Goal: Check status: Check status

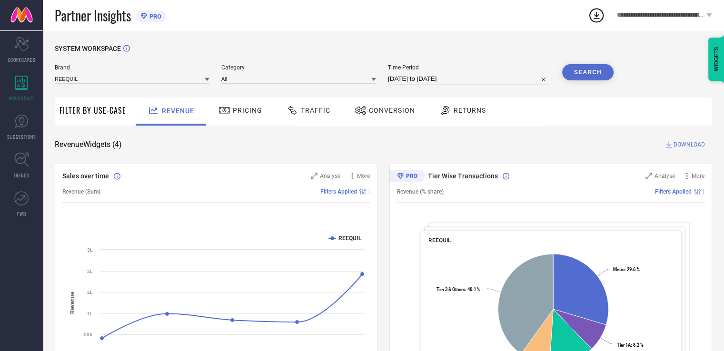
click at [396, 112] on span "Conversion" at bounding box center [392, 111] width 46 height 8
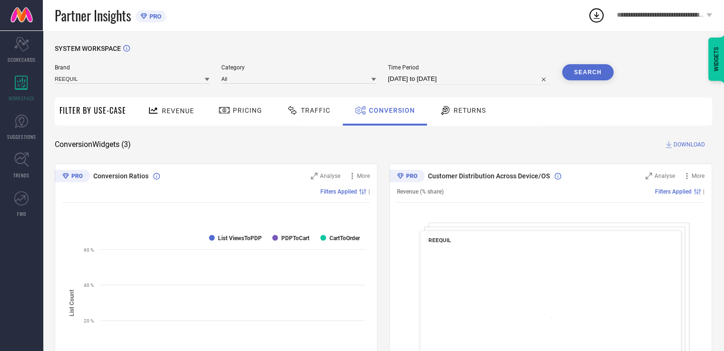
select select "7"
select select "2025"
select select "8"
select select "2025"
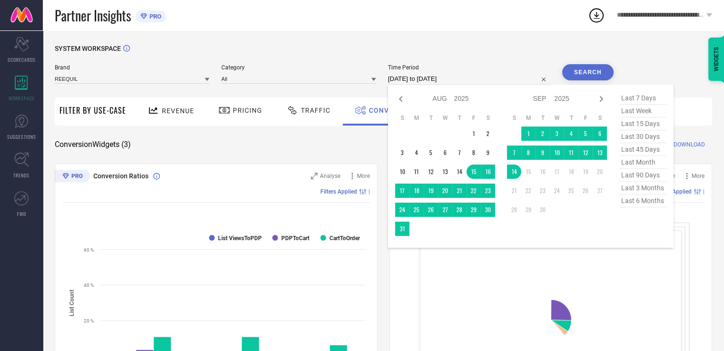
click at [451, 80] on input "[DATE] to [DATE]" at bounding box center [469, 78] width 162 height 11
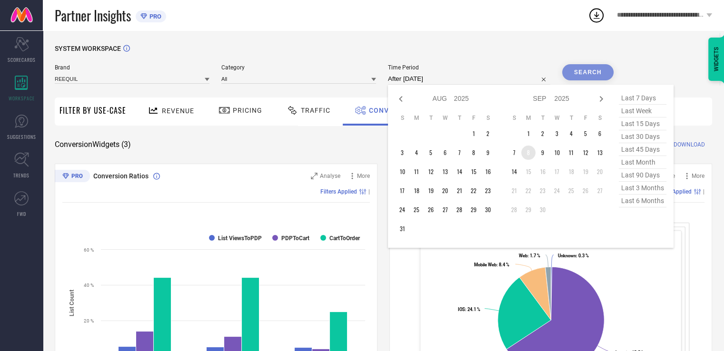
click at [533, 153] on td "8" at bounding box center [528, 153] width 14 height 14
type input "[DATE] to [DATE]"
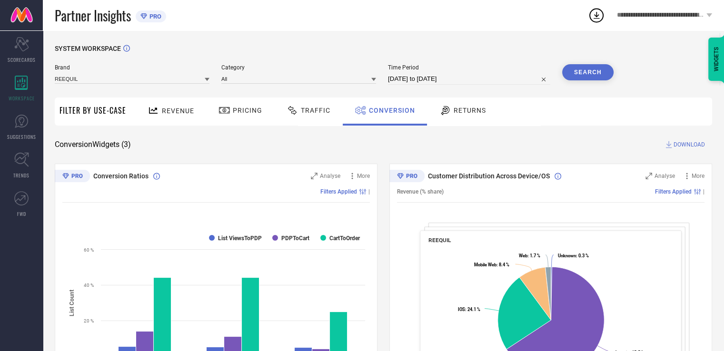
click at [578, 70] on button "Search" at bounding box center [587, 72] width 51 height 16
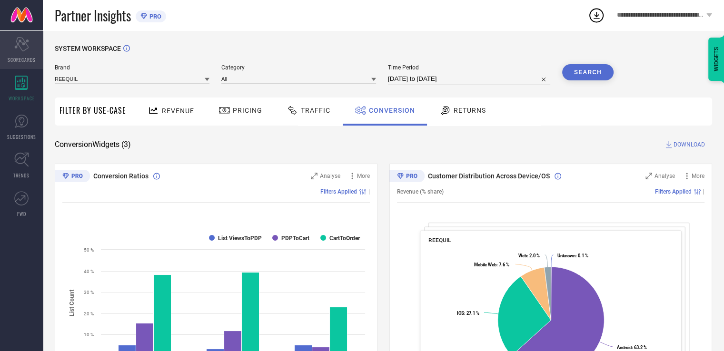
click at [30, 44] on div "Scorecard SCORECARDS" at bounding box center [21, 50] width 43 height 38
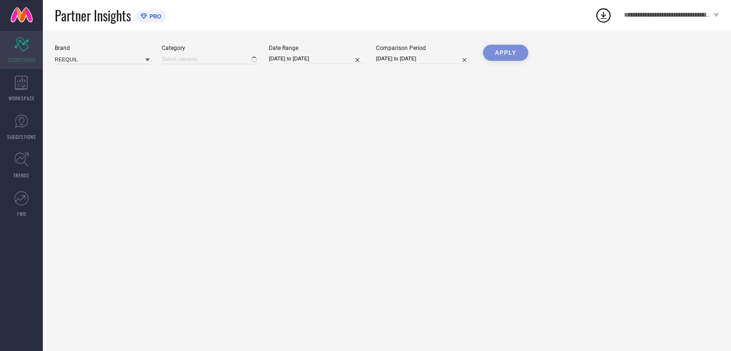
type input "All"
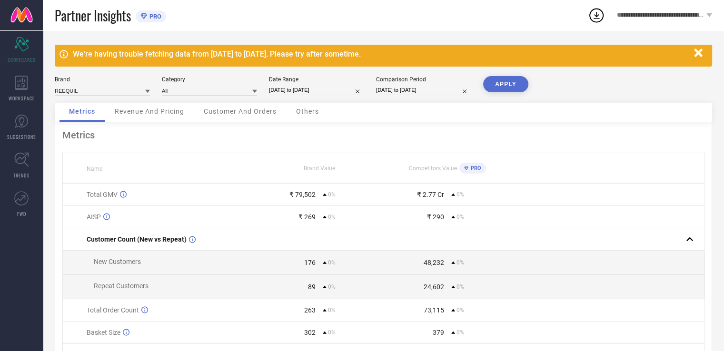
select select "8"
select select "2025"
select select "9"
select select "2025"
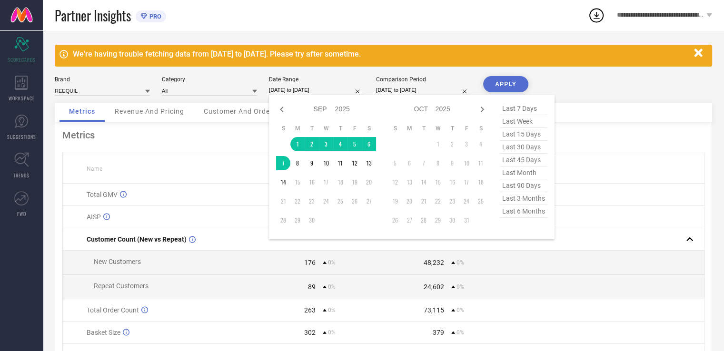
click at [309, 94] on input "[DATE] to [DATE]" at bounding box center [316, 90] width 95 height 10
click at [301, 162] on td "8" at bounding box center [297, 163] width 14 height 14
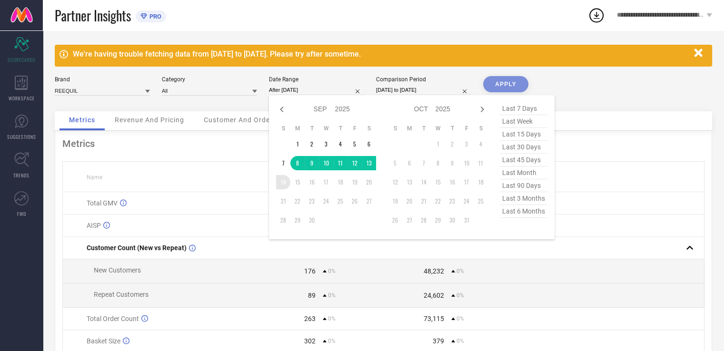
type input "[DATE] to [DATE]"
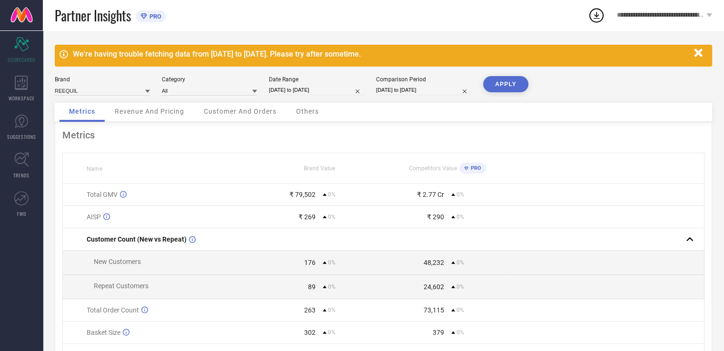
click at [405, 87] on input "[DATE] to [DATE]" at bounding box center [423, 90] width 95 height 10
select select "8"
select select "2025"
select select "9"
select select "2025"
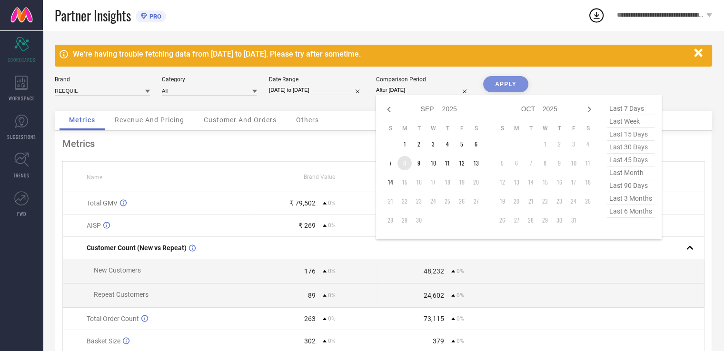
click at [409, 166] on td "8" at bounding box center [405, 163] width 14 height 14
type input "[DATE] to [DATE]"
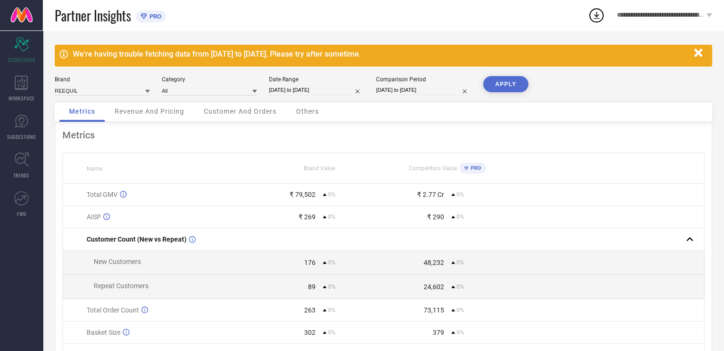
click at [509, 79] on button "APPLY" at bounding box center [505, 84] width 45 height 16
click at [313, 109] on span "Others" at bounding box center [307, 112] width 23 height 8
